Goal: Obtain resource: Download file/media

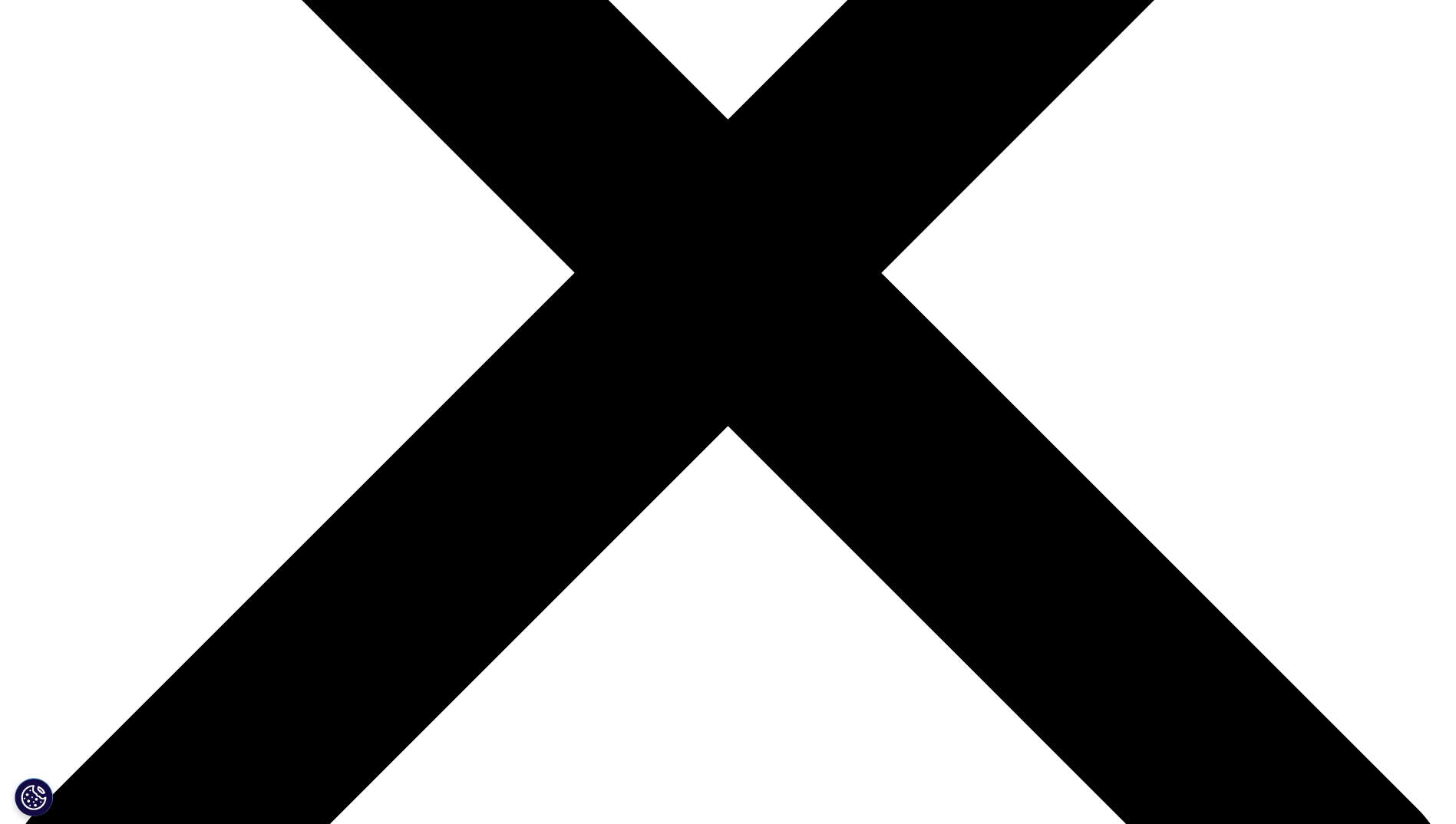
scroll to position [613, 0]
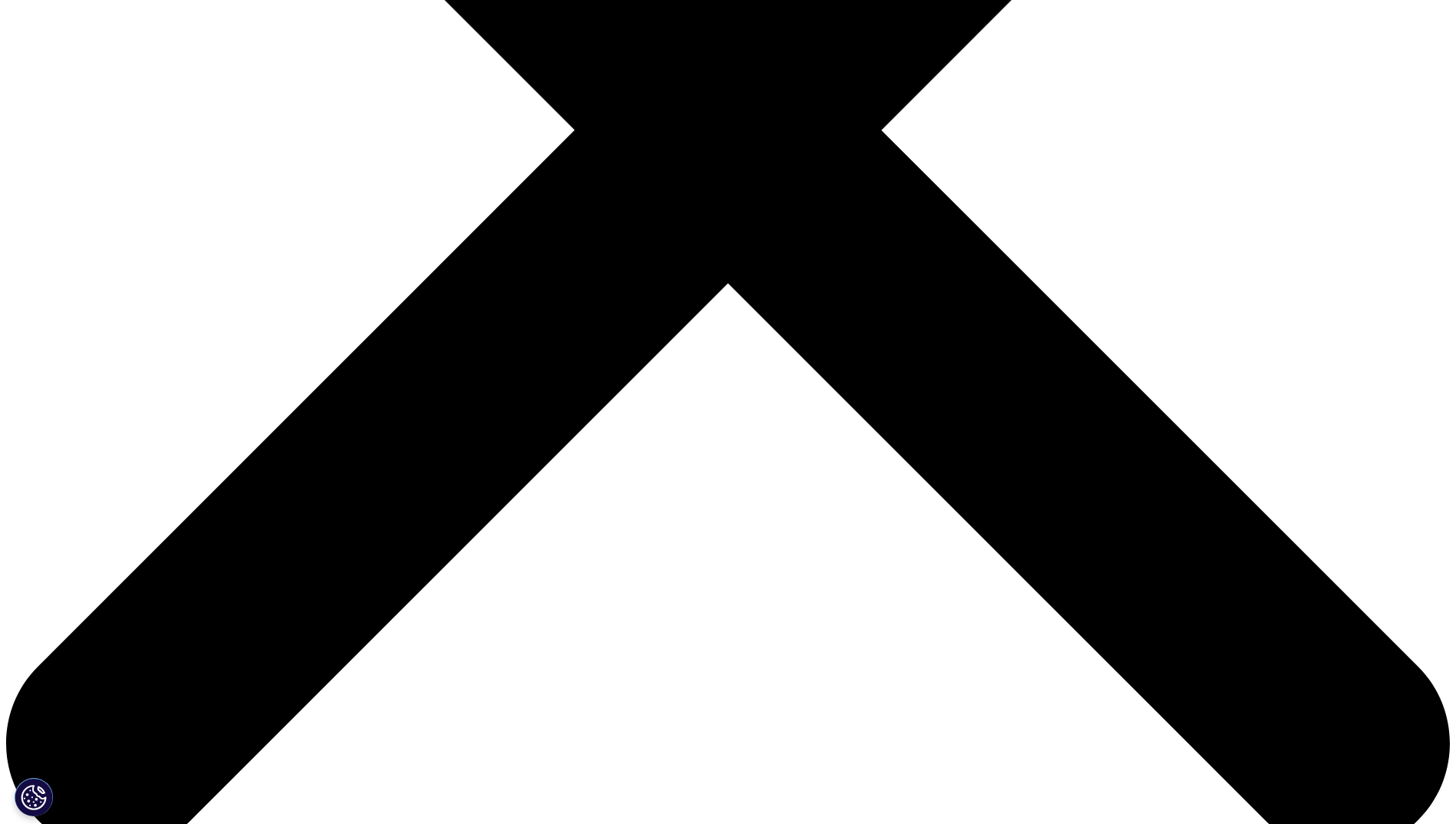
type input "Sandra"
type input "Schweda"
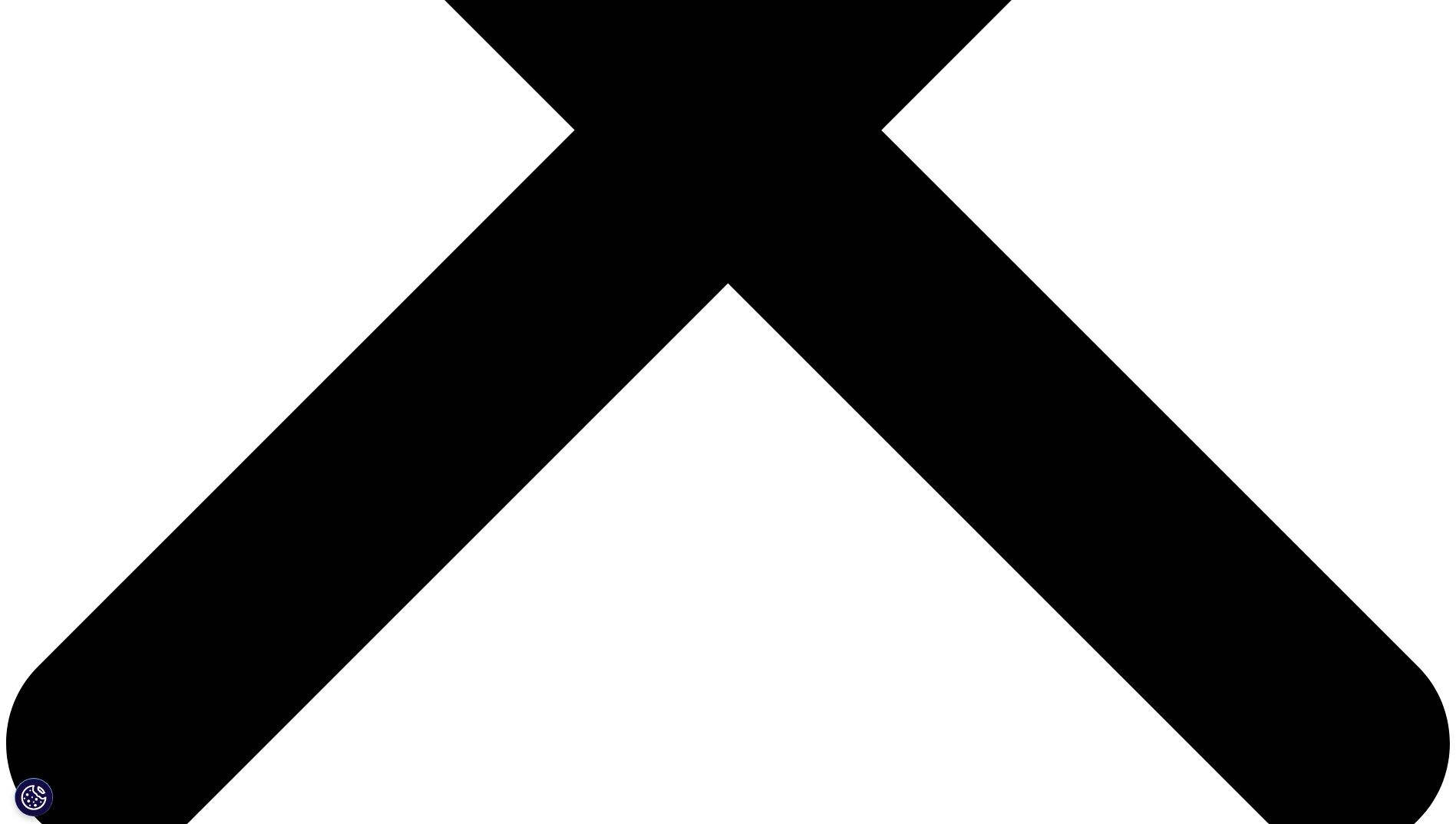
type input "sandra.schweda@bayer.com"
type input "M"
type input "Lab Head"
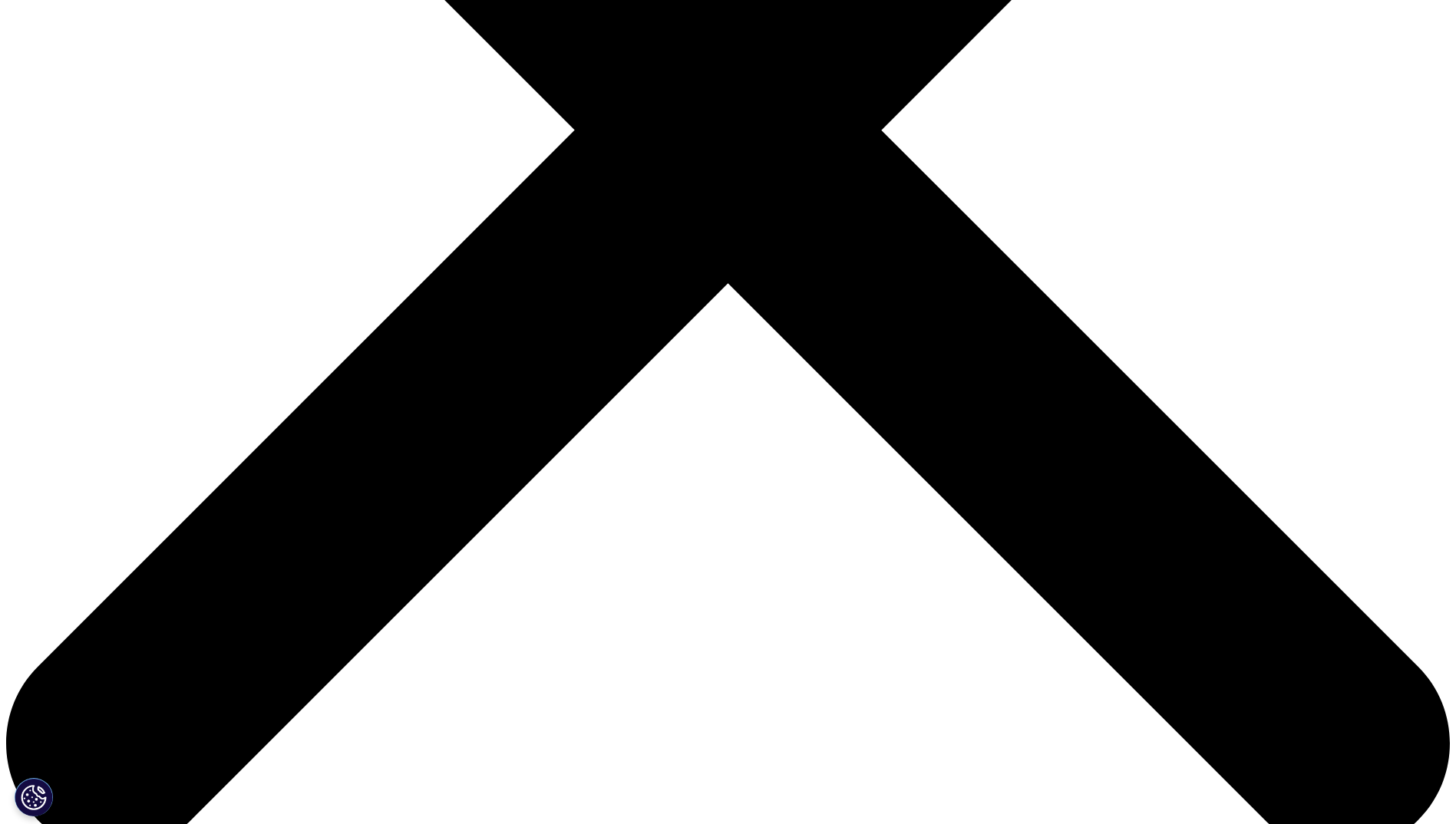
type input "Bayer AG"
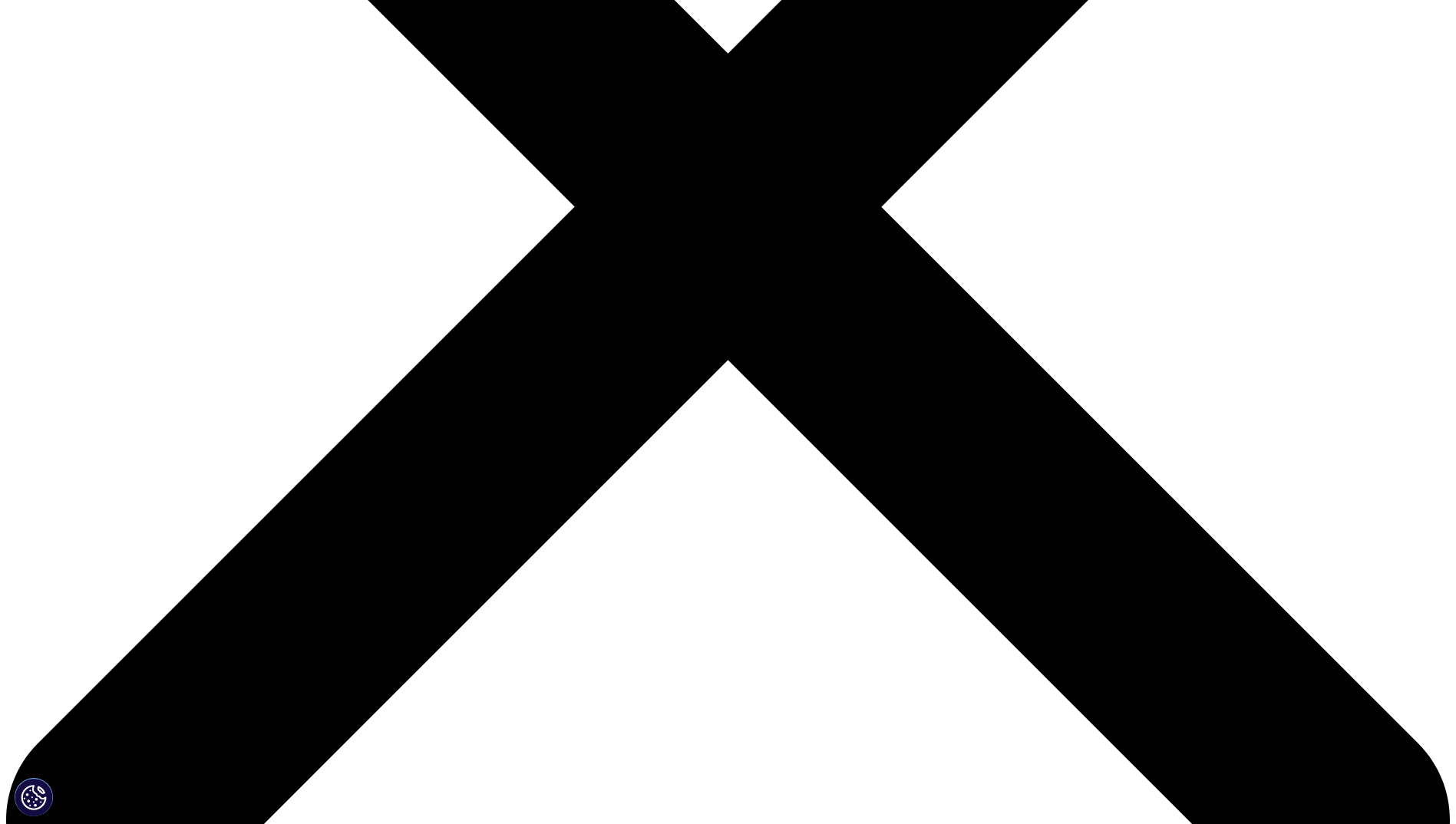
select select "[GEOGRAPHIC_DATA]"
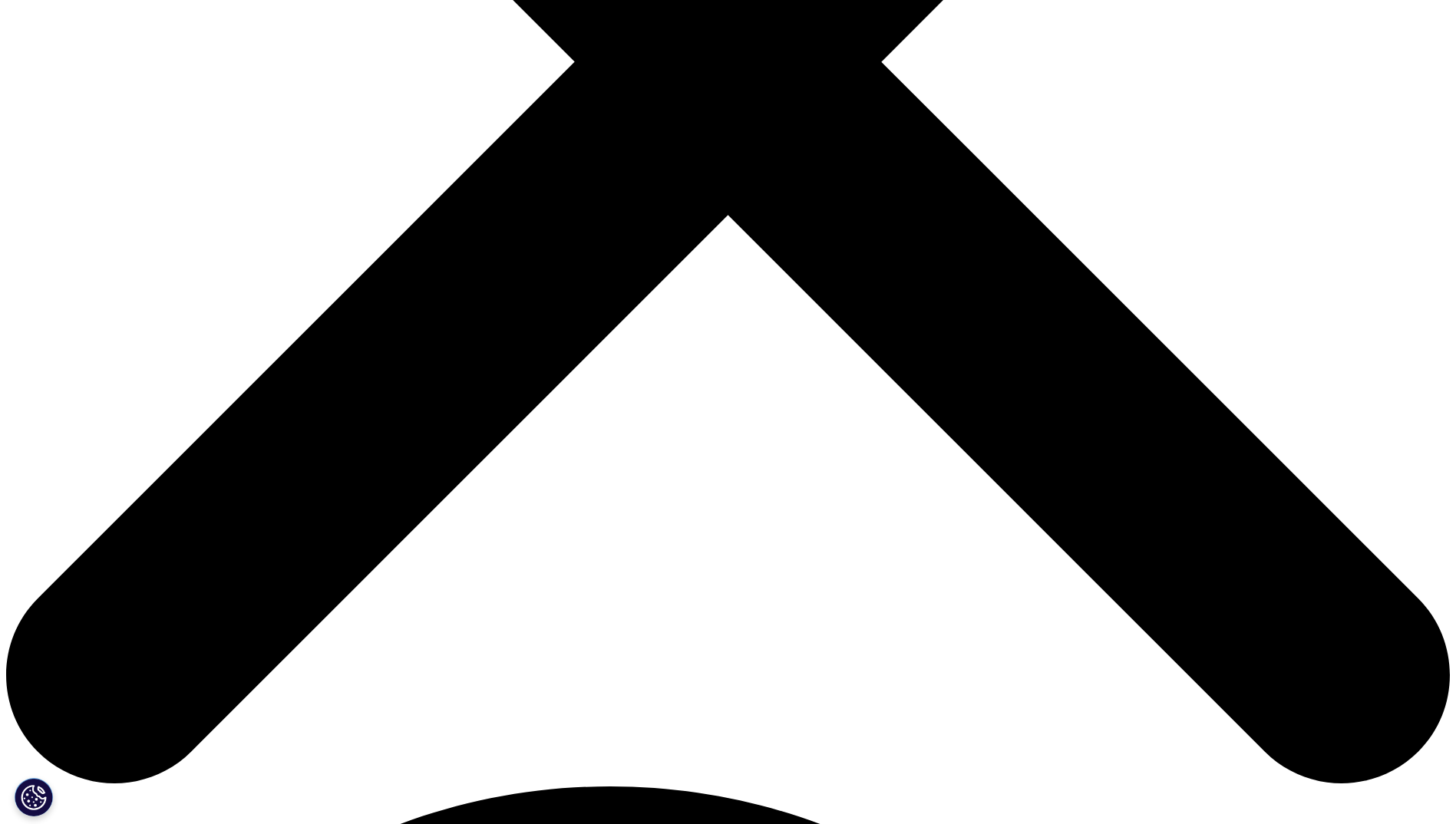
scroll to position [691, 0]
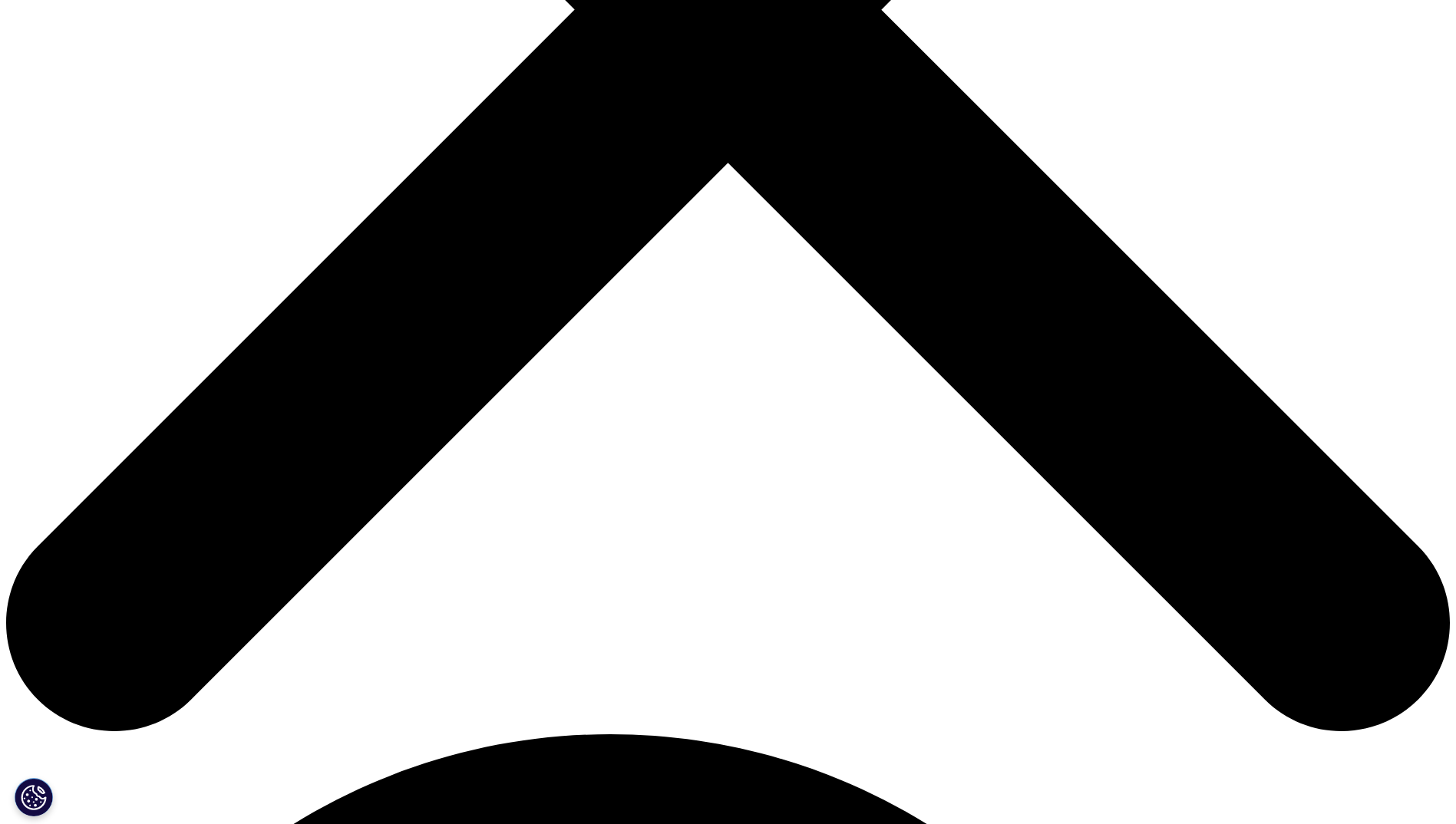
scroll to position [844, 0]
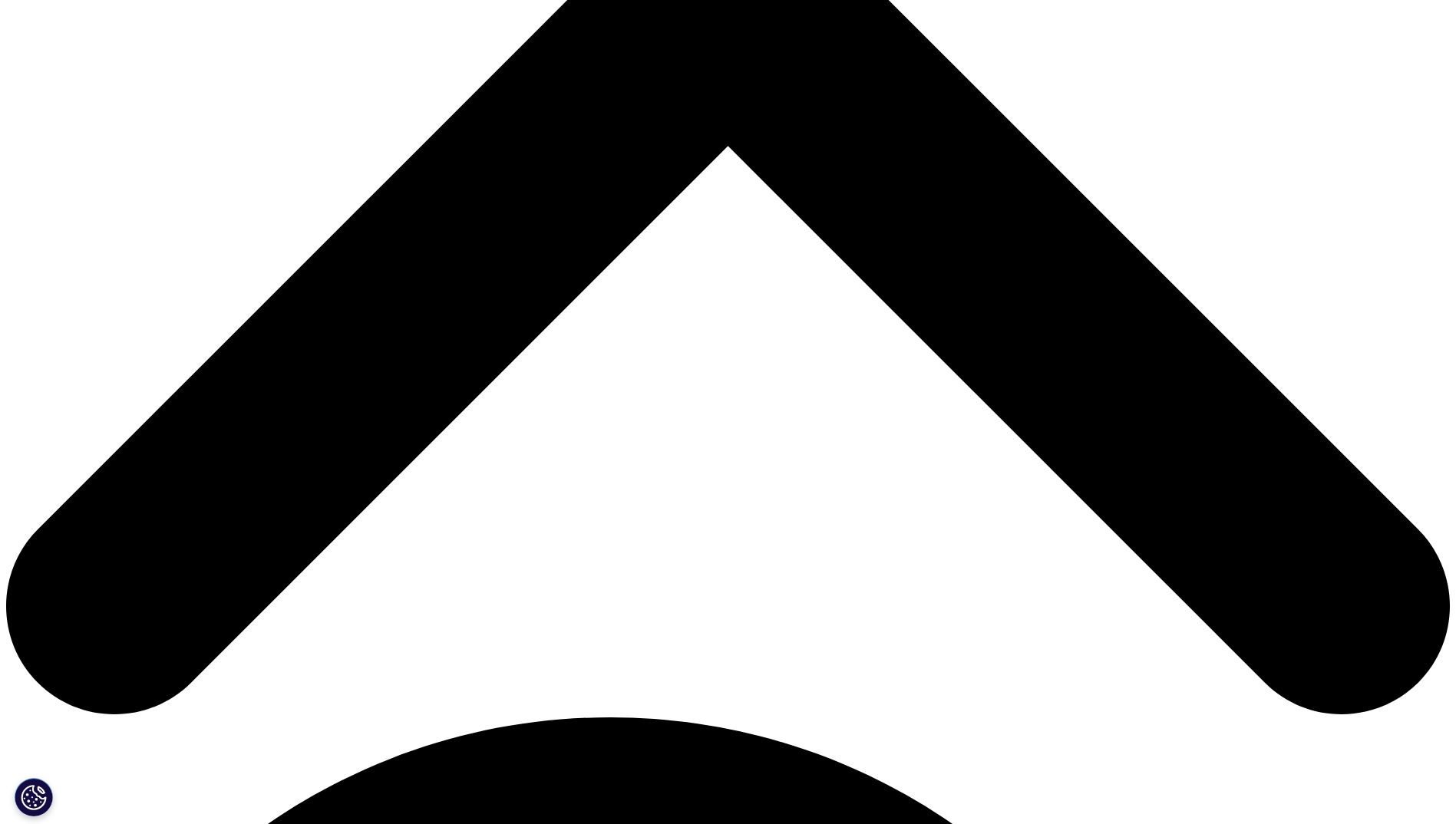
scroll to position [739, 0]
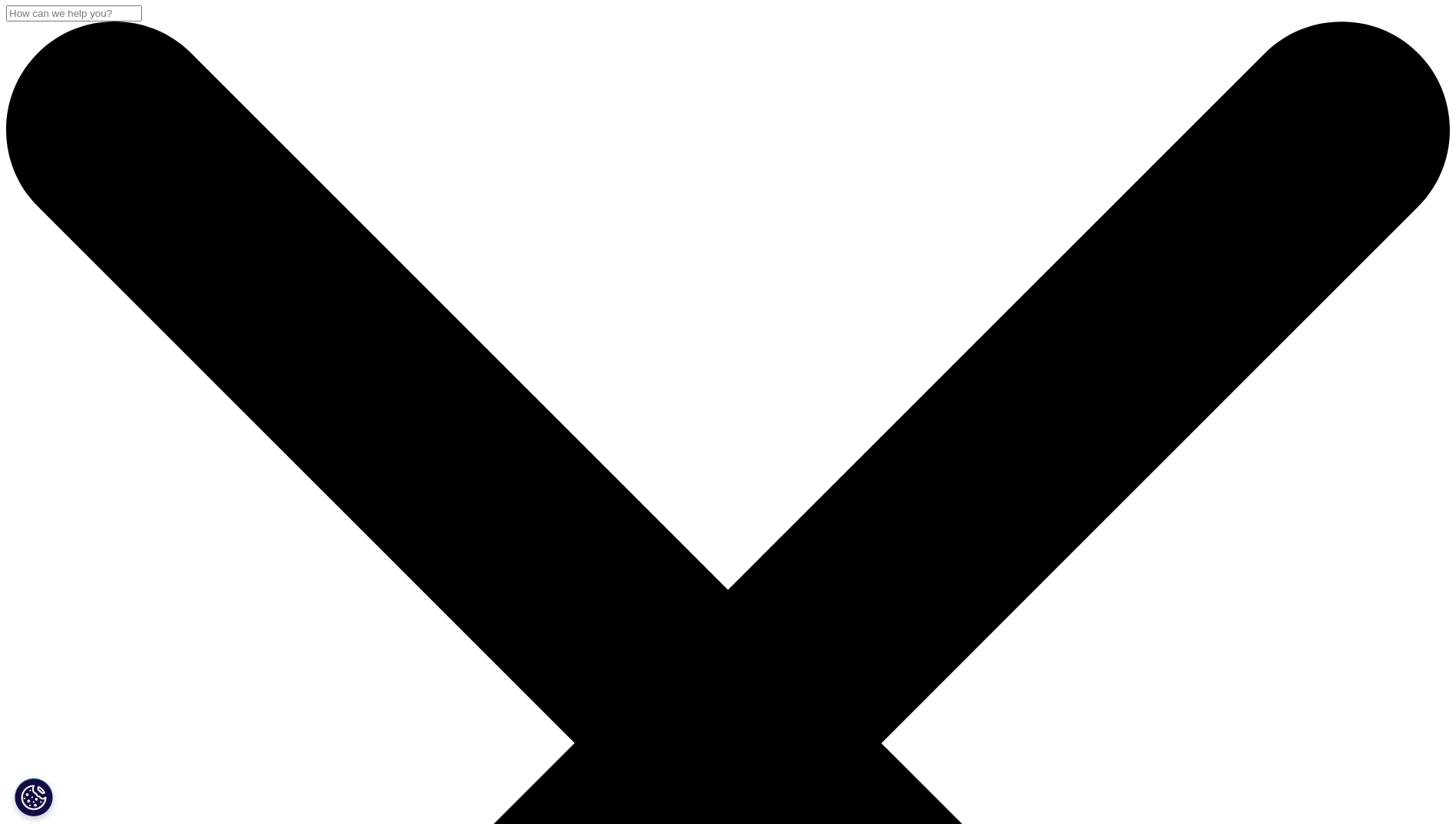
scroll to position [0, 0]
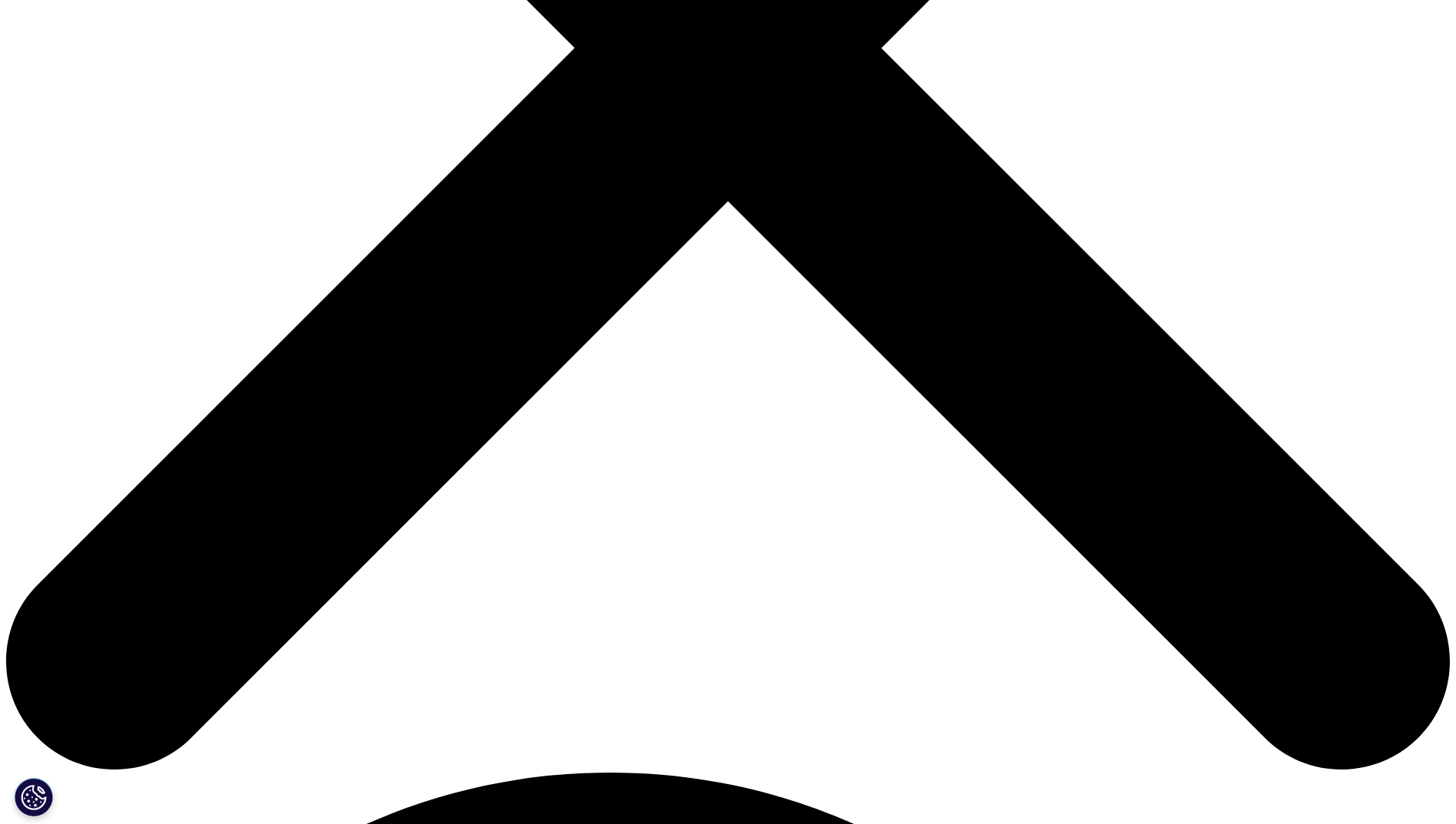
scroll to position [721, 0]
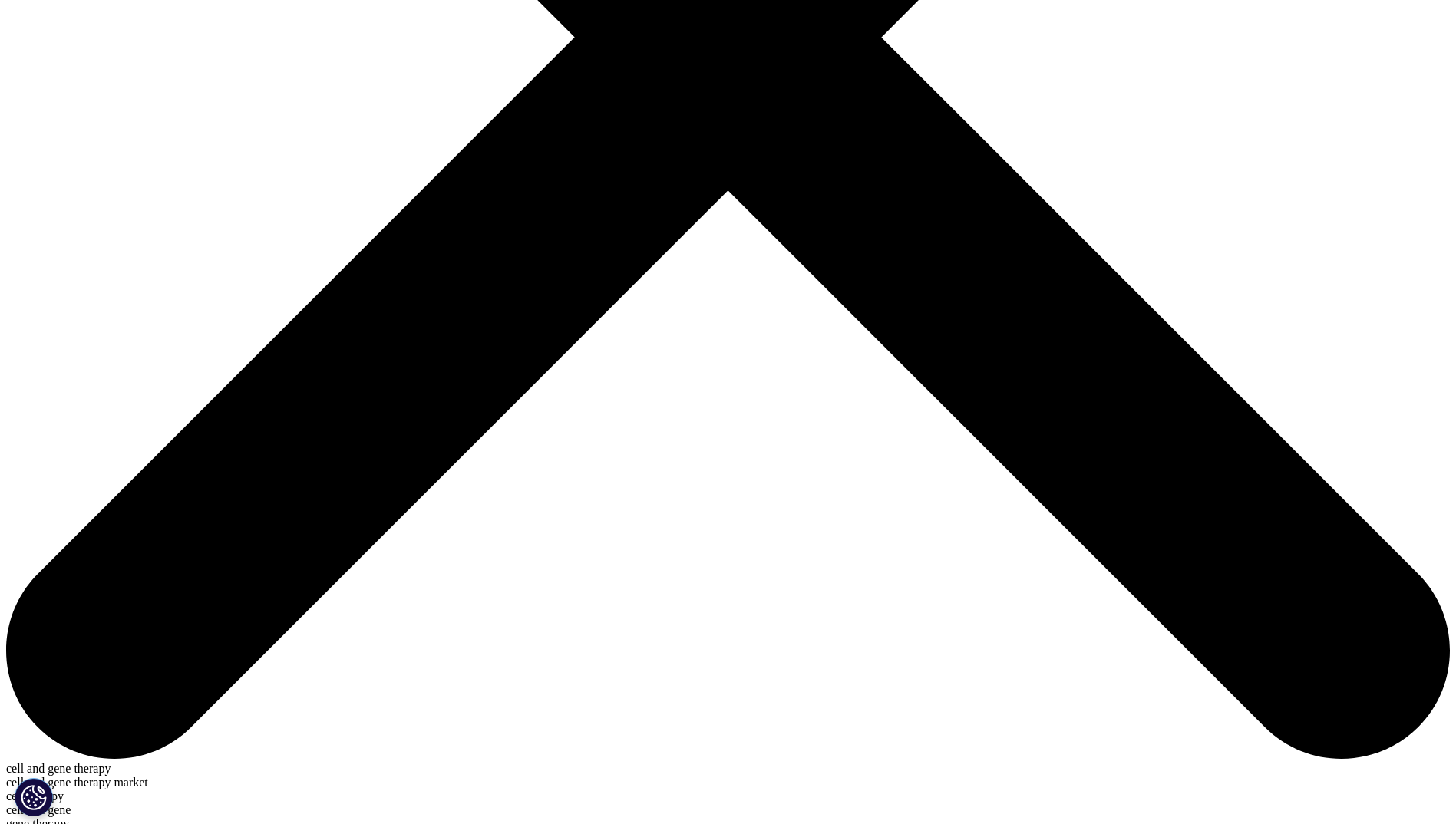
type input "cell and gene therapy"
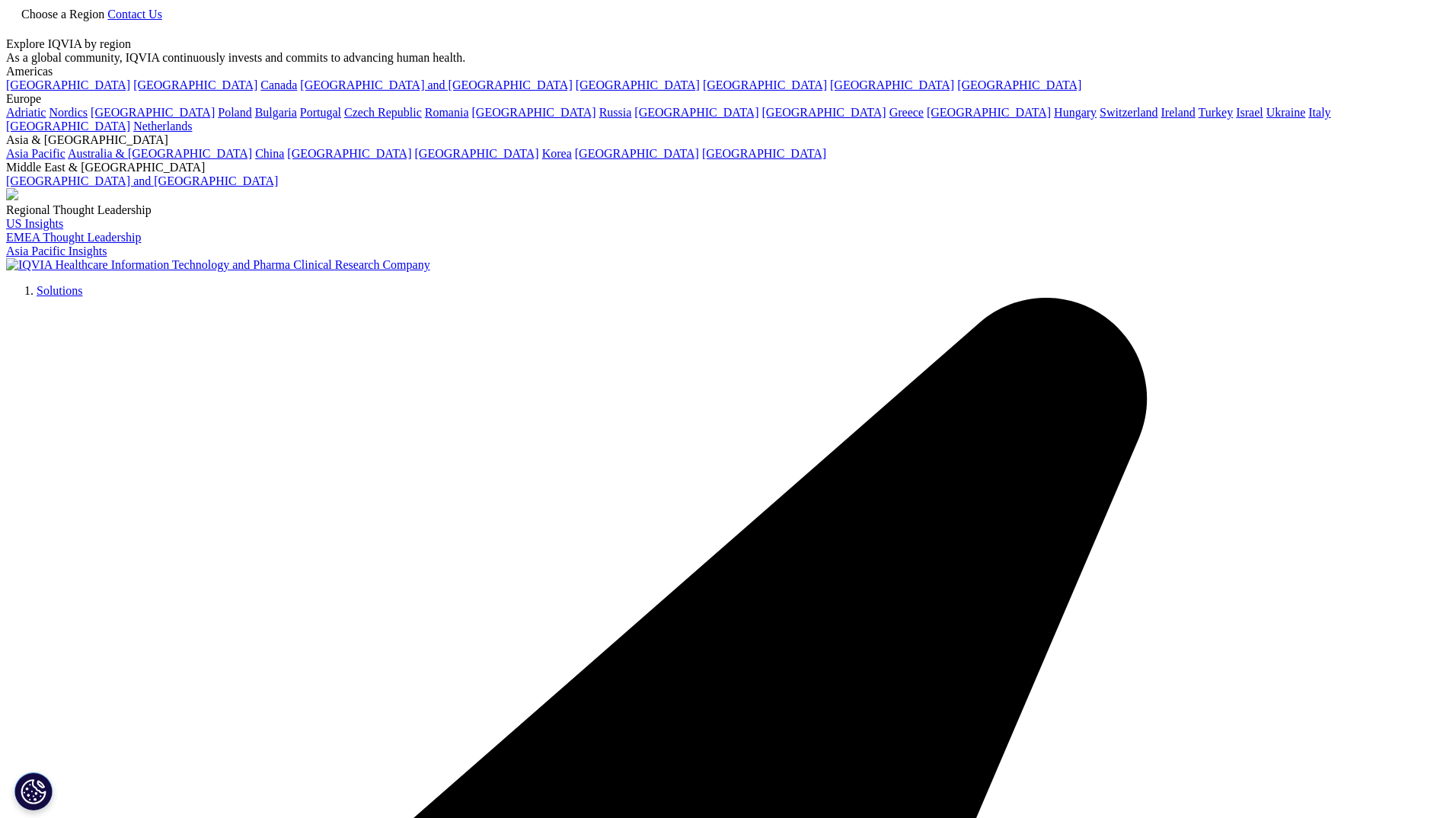
type input "cell and gene therapy"
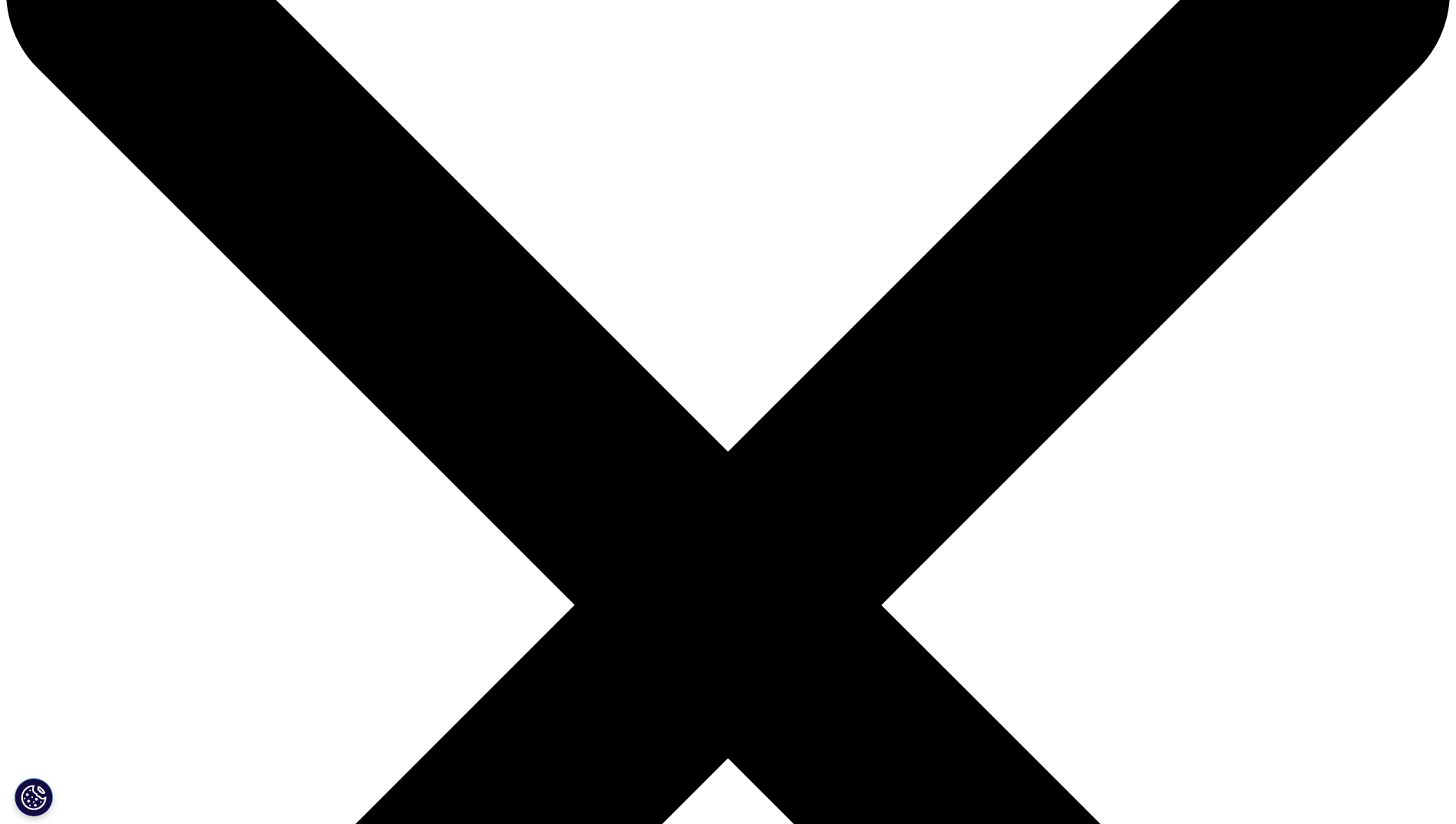
scroll to position [153, 0]
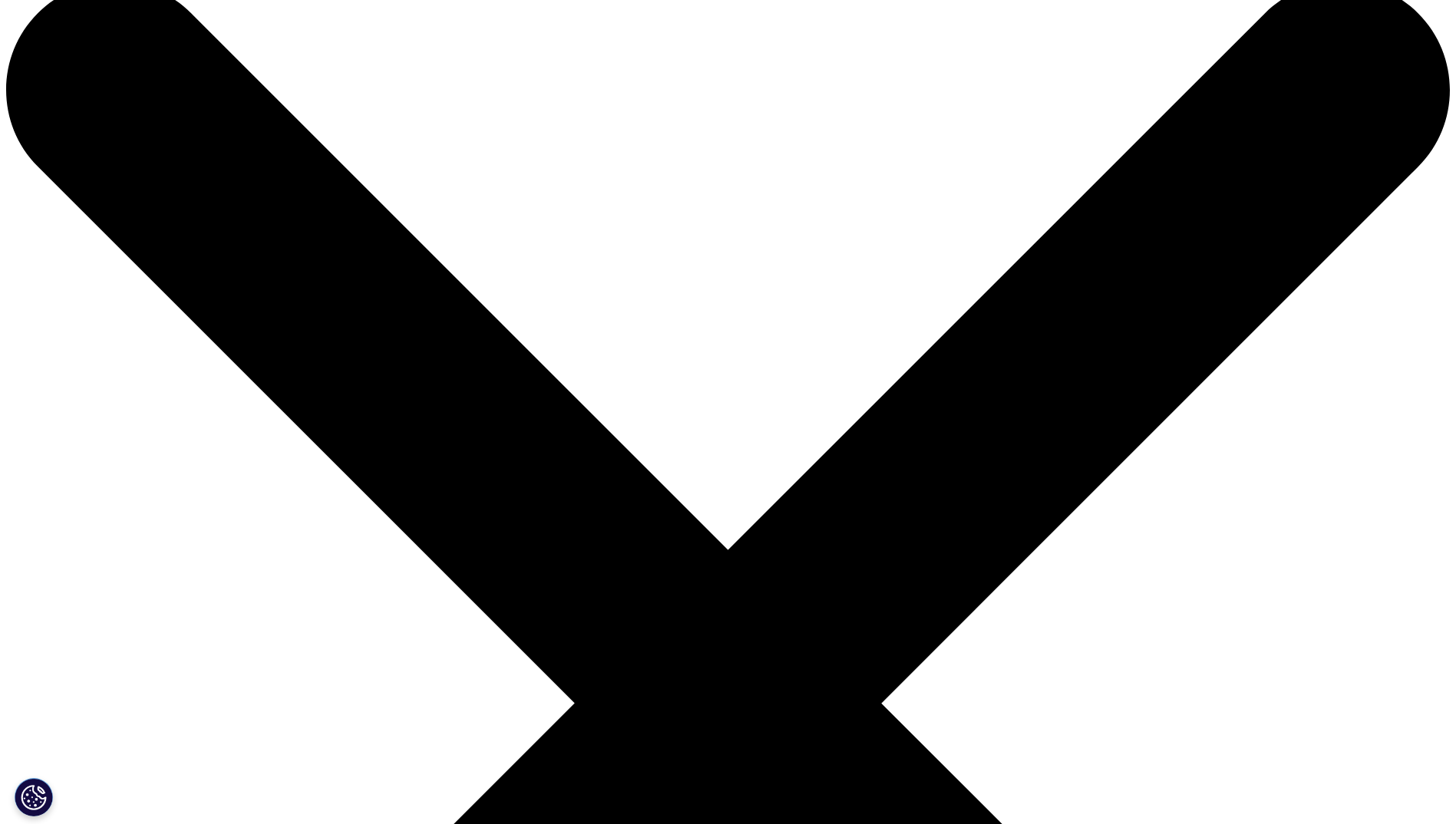
scroll to position [77, 0]
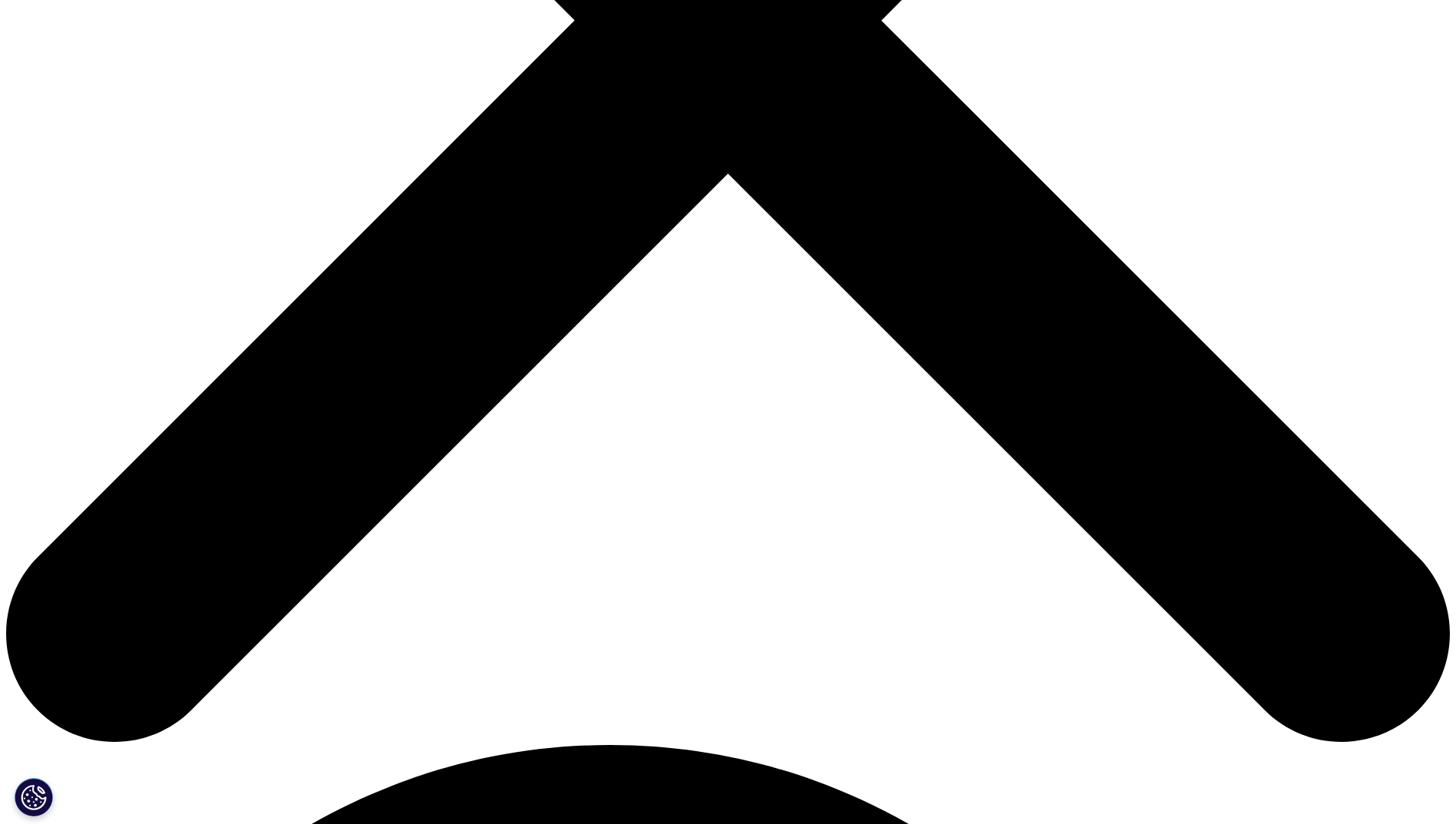
scroll to position [768, 0]
